Goal: Information Seeking & Learning: Learn about a topic

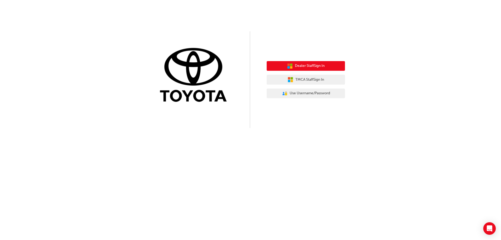
click at [312, 63] on span "Dealer Staff Sign In" at bounding box center [310, 66] width 30 height 6
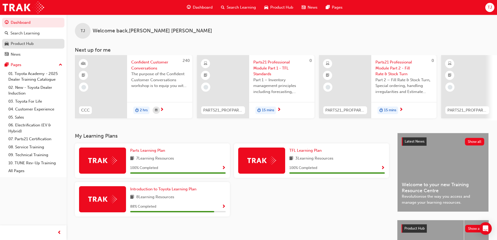
click at [43, 41] on div "Product Hub" at bounding box center [33, 43] width 57 height 7
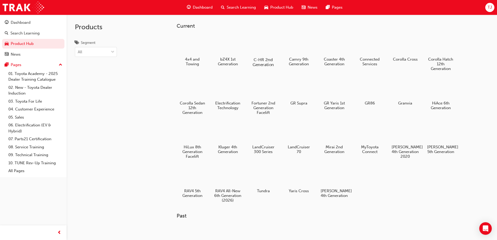
click at [269, 47] on div at bounding box center [263, 44] width 29 height 21
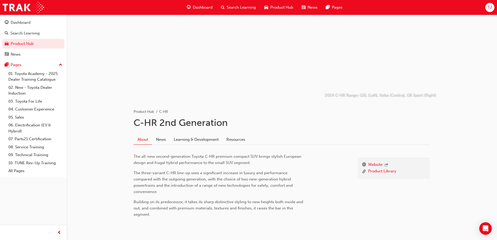
scroll to position [38, 0]
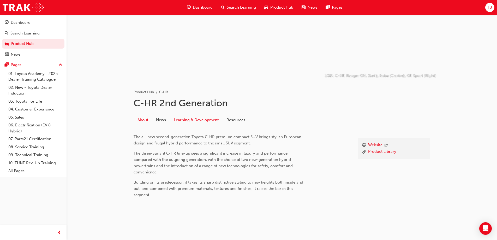
click at [195, 117] on link "Learning & Development" at bounding box center [196, 120] width 53 height 10
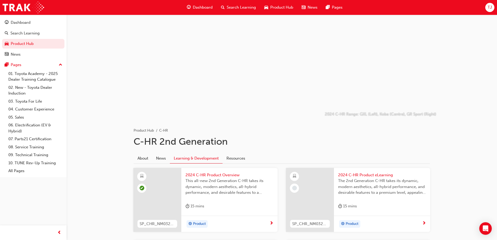
scroll to position [38, 0]
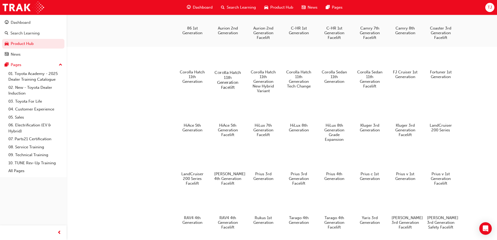
scroll to position [261, 0]
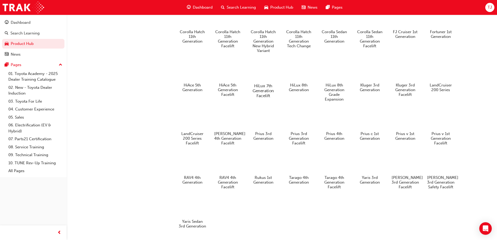
click at [264, 75] on div at bounding box center [263, 70] width 29 height 21
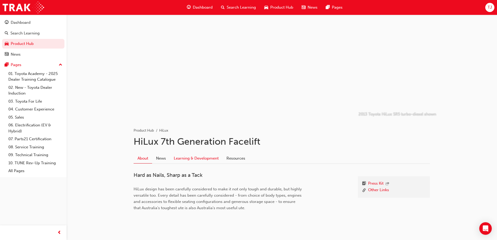
click at [206, 156] on link "Learning & Development" at bounding box center [196, 158] width 53 height 10
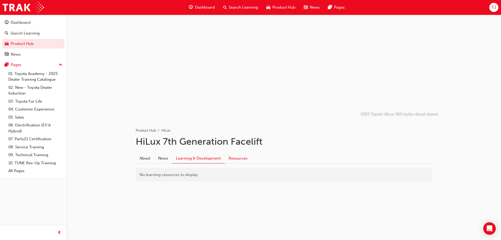
click at [235, 158] on link "Resources" at bounding box center [238, 158] width 27 height 10
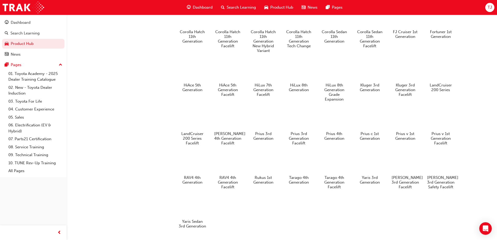
scroll to position [286, 0]
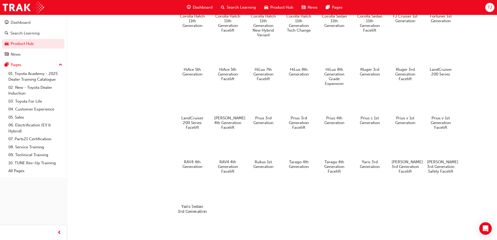
click at [194, 191] on div at bounding box center [192, 191] width 29 height 21
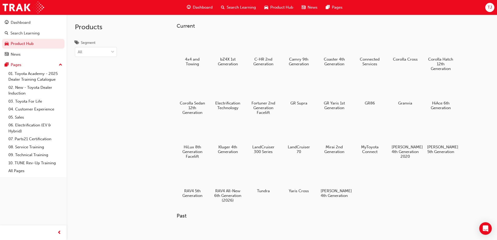
scroll to position [286, 0]
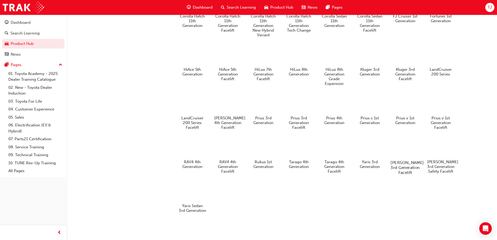
click at [410, 150] on div at bounding box center [405, 147] width 29 height 21
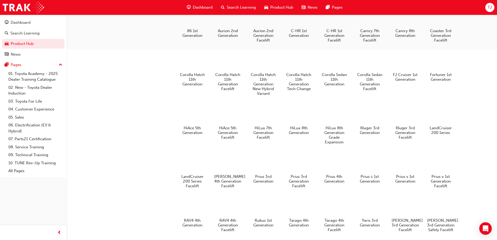
scroll to position [234, 0]
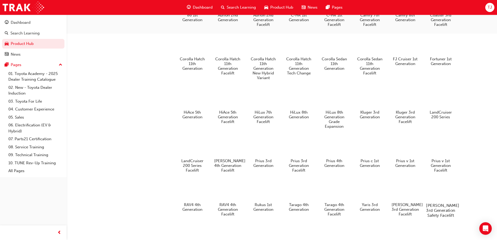
click at [447, 200] on div at bounding box center [440, 190] width 29 height 21
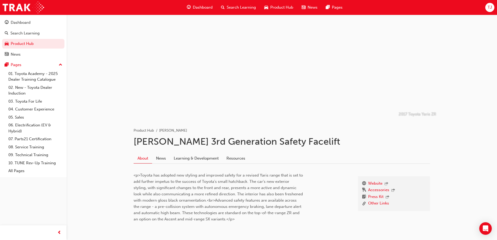
scroll to position [24, 0]
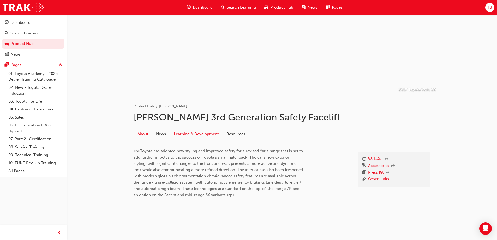
click at [198, 135] on link "Learning & Development" at bounding box center [196, 134] width 53 height 10
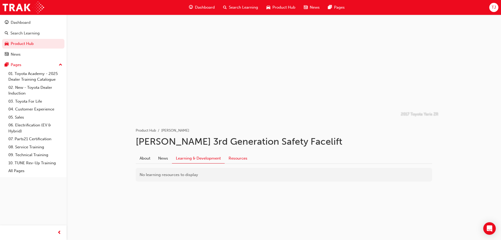
click at [241, 159] on link "Resources" at bounding box center [238, 158] width 27 height 10
click at [156, 204] on link "Accessories" at bounding box center [151, 203] width 21 height 5
